Goal: Task Accomplishment & Management: Use online tool/utility

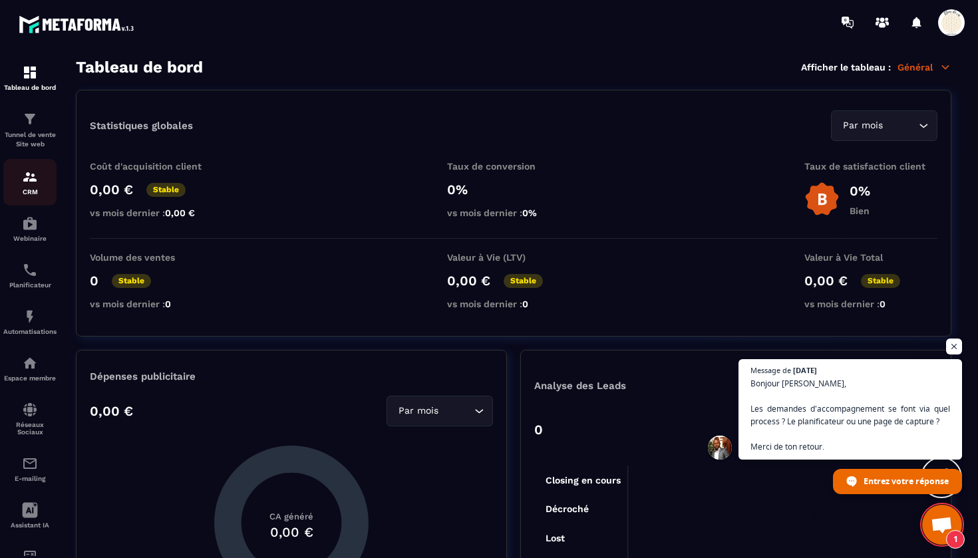
click at [29, 182] on img at bounding box center [30, 177] width 16 height 16
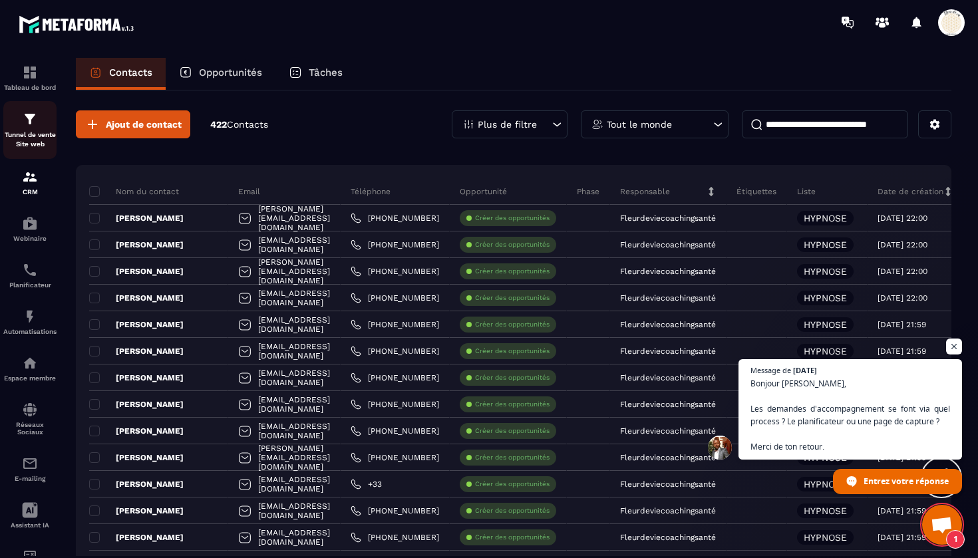
click at [36, 136] on p "Tunnel de vente Site web" at bounding box center [29, 139] width 53 height 19
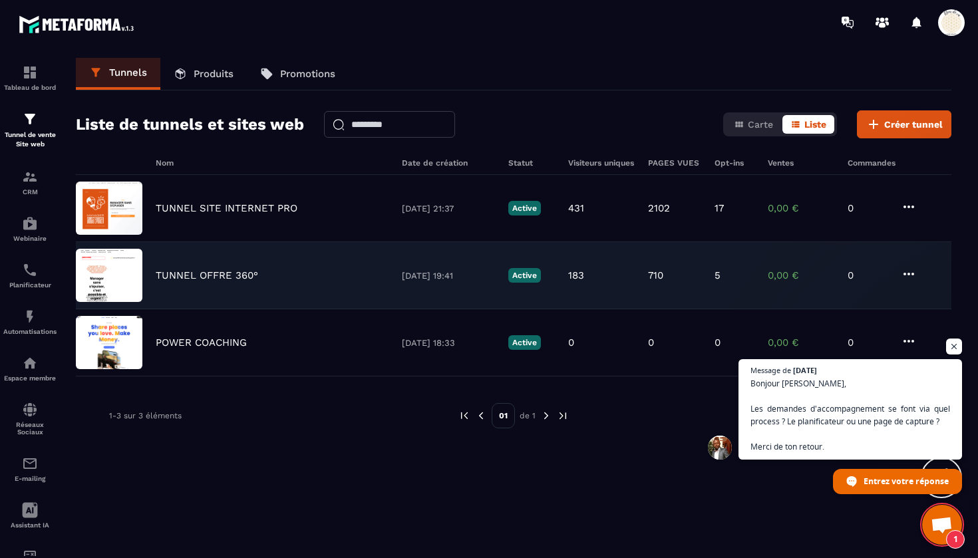
click at [241, 271] on p "TUNNEL OFFRE 360°" at bounding box center [207, 275] width 102 height 12
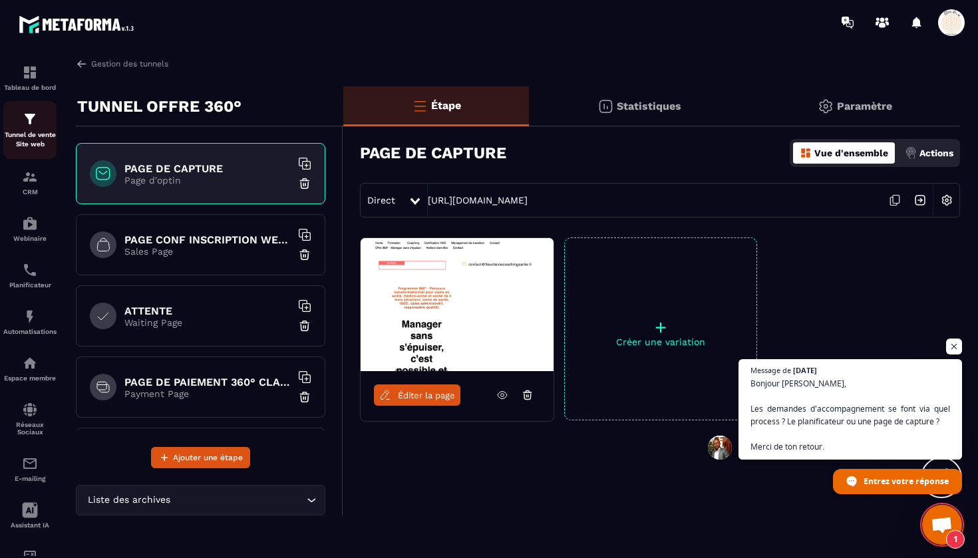
click at [33, 126] on img at bounding box center [30, 119] width 16 height 16
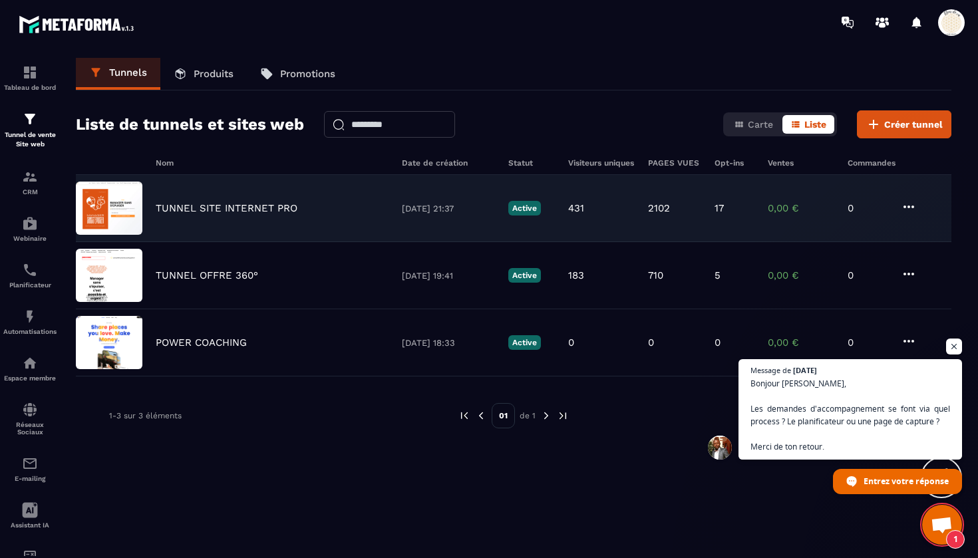
click at [202, 205] on p "TUNNEL SITE INTERNET PRO" at bounding box center [227, 208] width 142 height 12
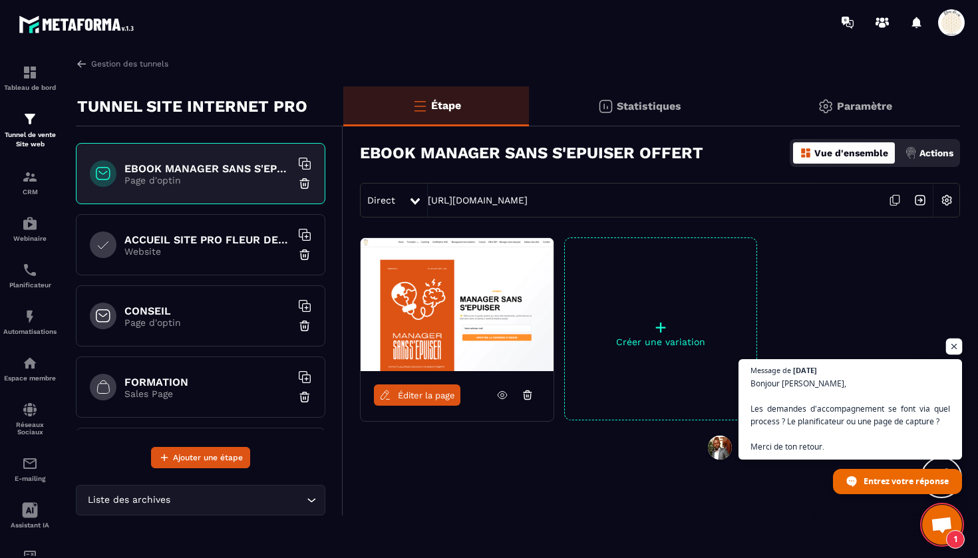
click at [957, 348] on span "Ouvrir le chat" at bounding box center [954, 347] width 17 height 17
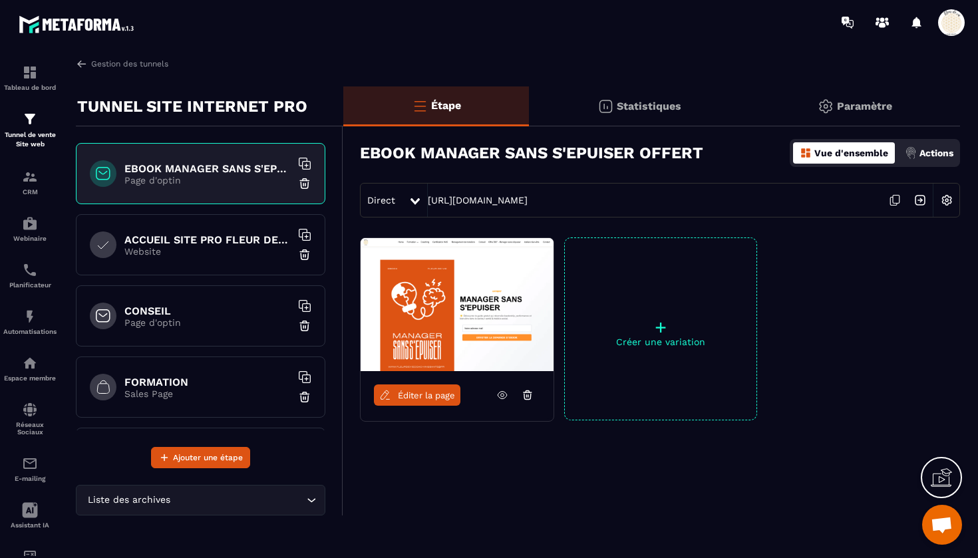
click at [275, 234] on h6 "ACCUEIL SITE PRO FLEUR DE VIE" at bounding box center [207, 240] width 166 height 13
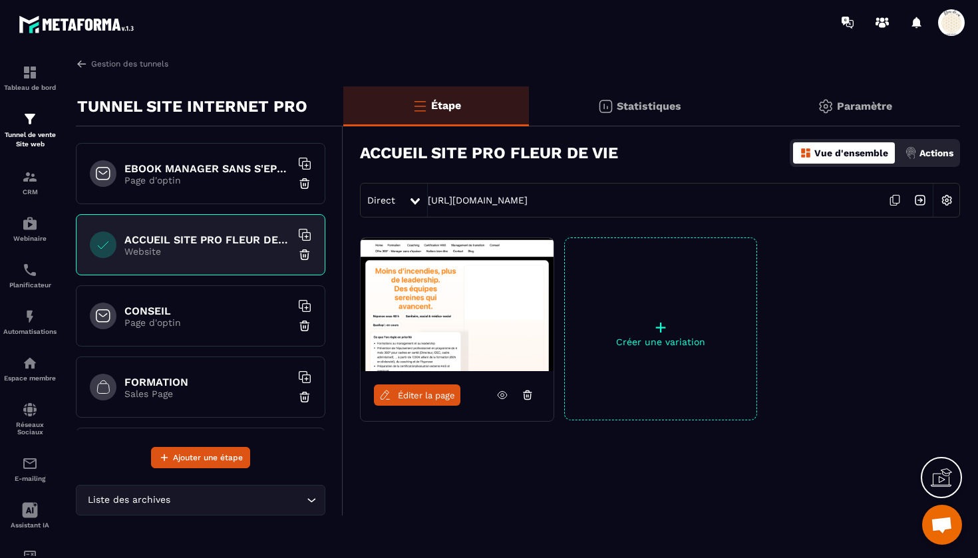
click at [424, 391] on span "Éditer la page" at bounding box center [426, 396] width 57 height 10
